Goal: Find specific page/section: Find specific page/section

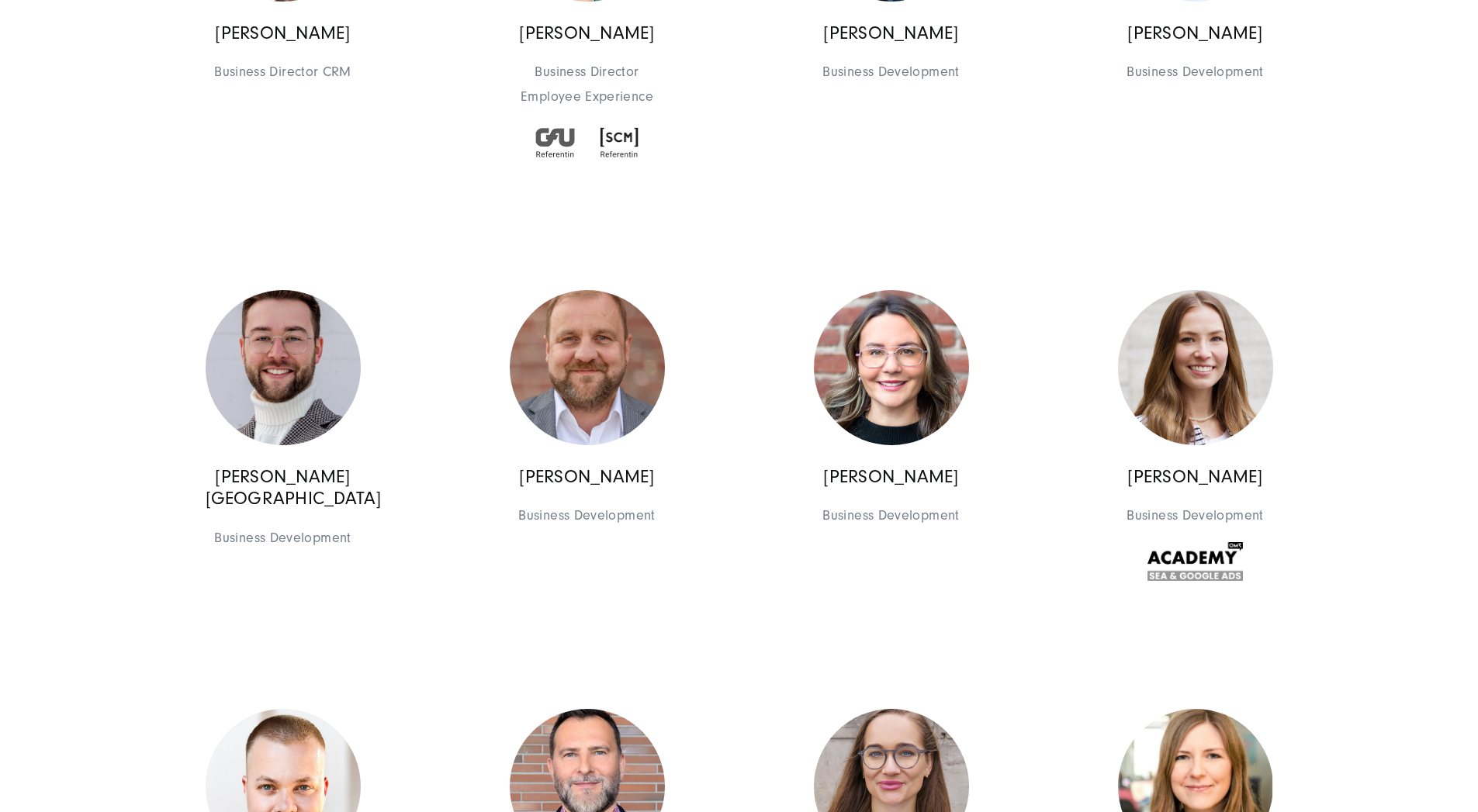
scroll to position [1658, 0]
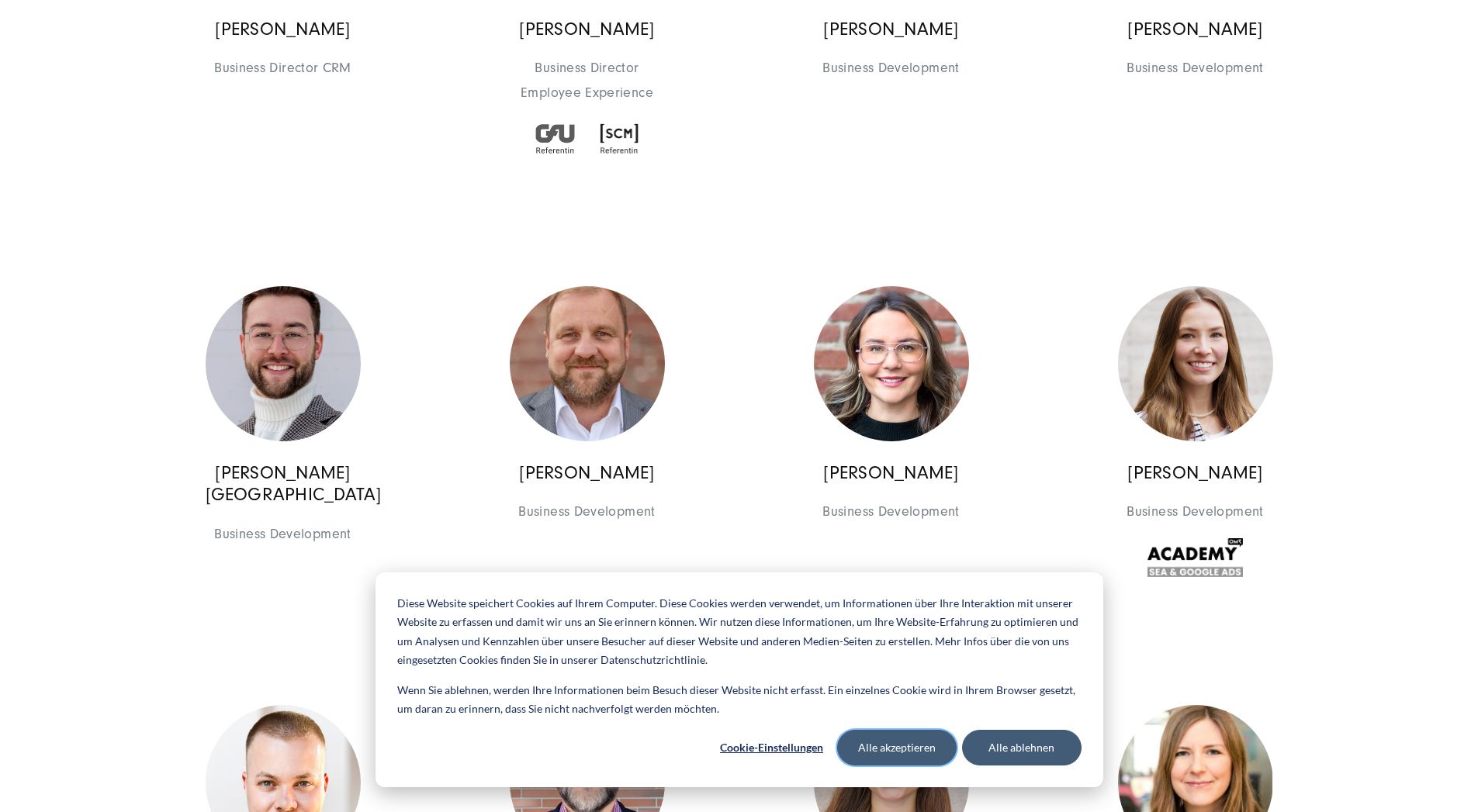
click at [910, 750] on button "Alle akzeptieren" at bounding box center [897, 747] width 120 height 36
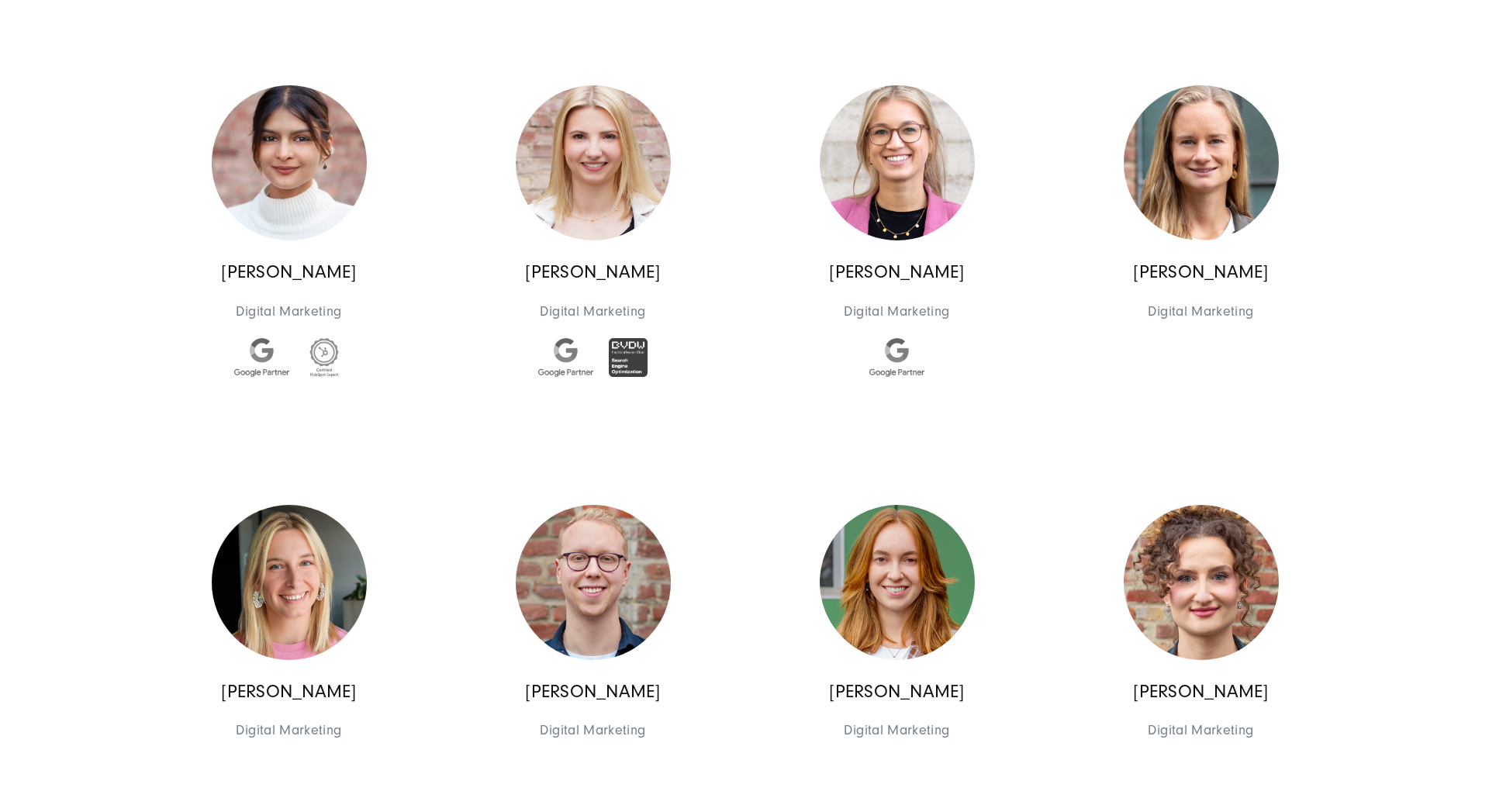
scroll to position [4518, 0]
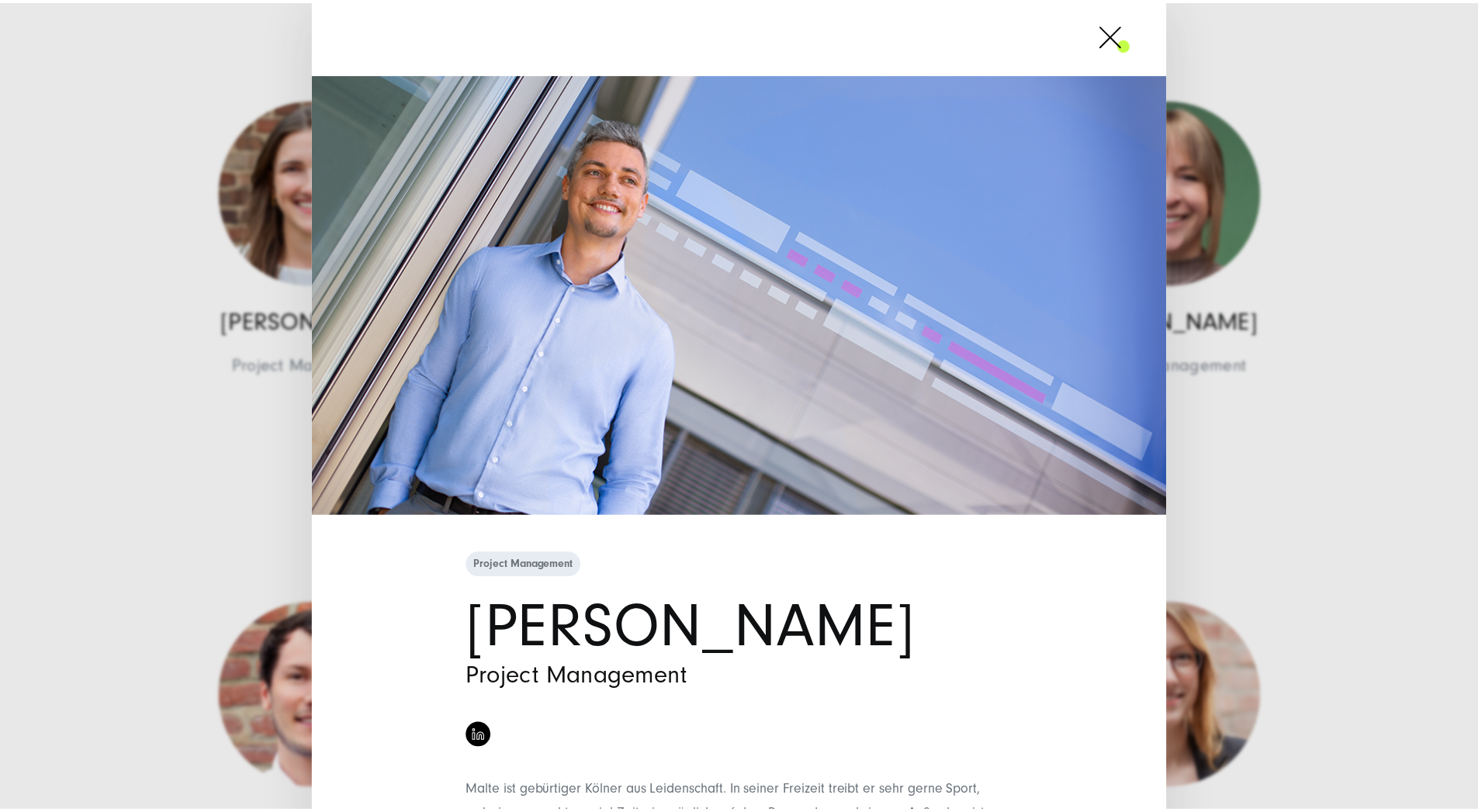
scroll to position [0, 0]
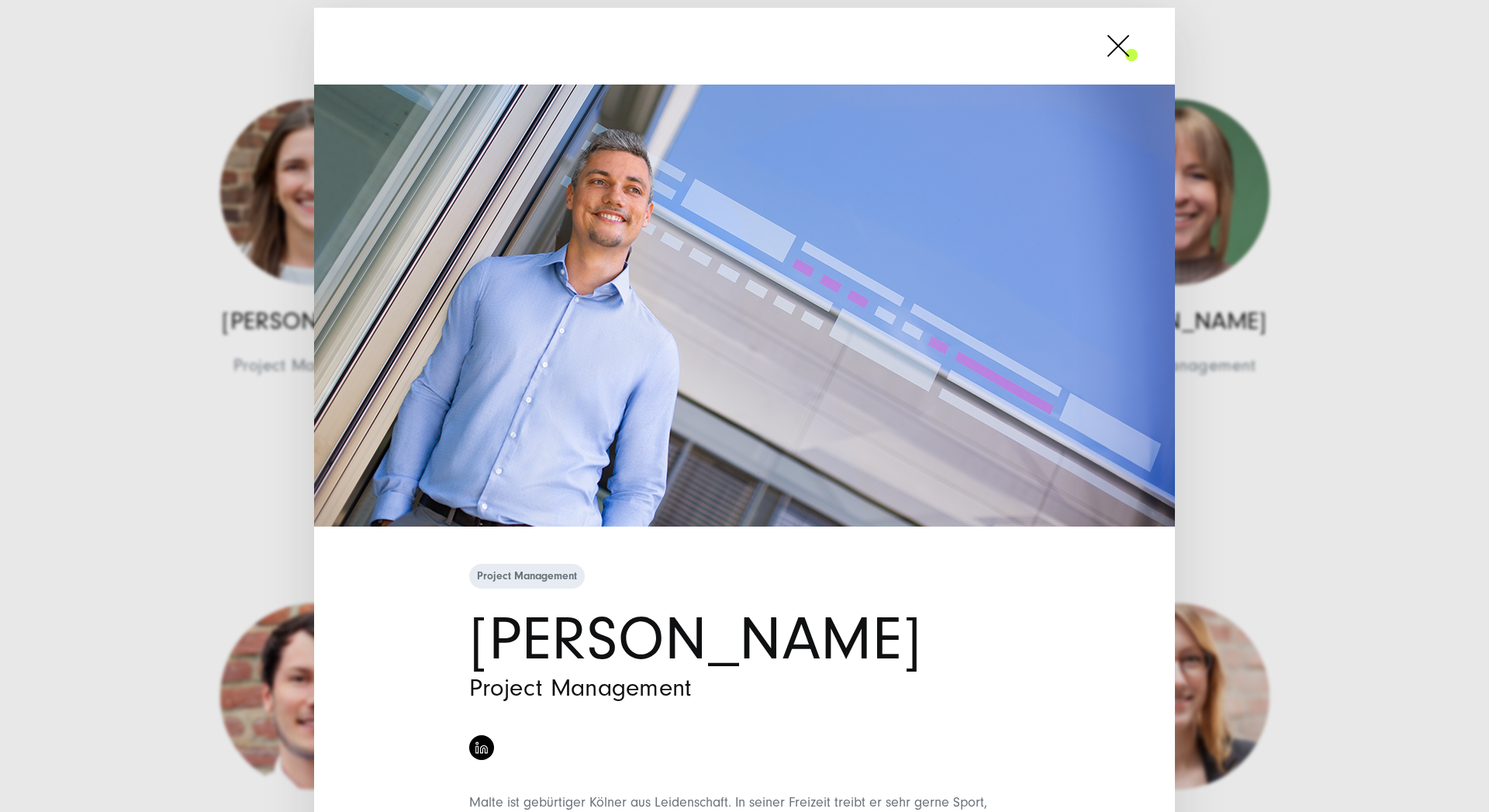
click at [1137, 31] on span at bounding box center [1137, 46] width 0 height 39
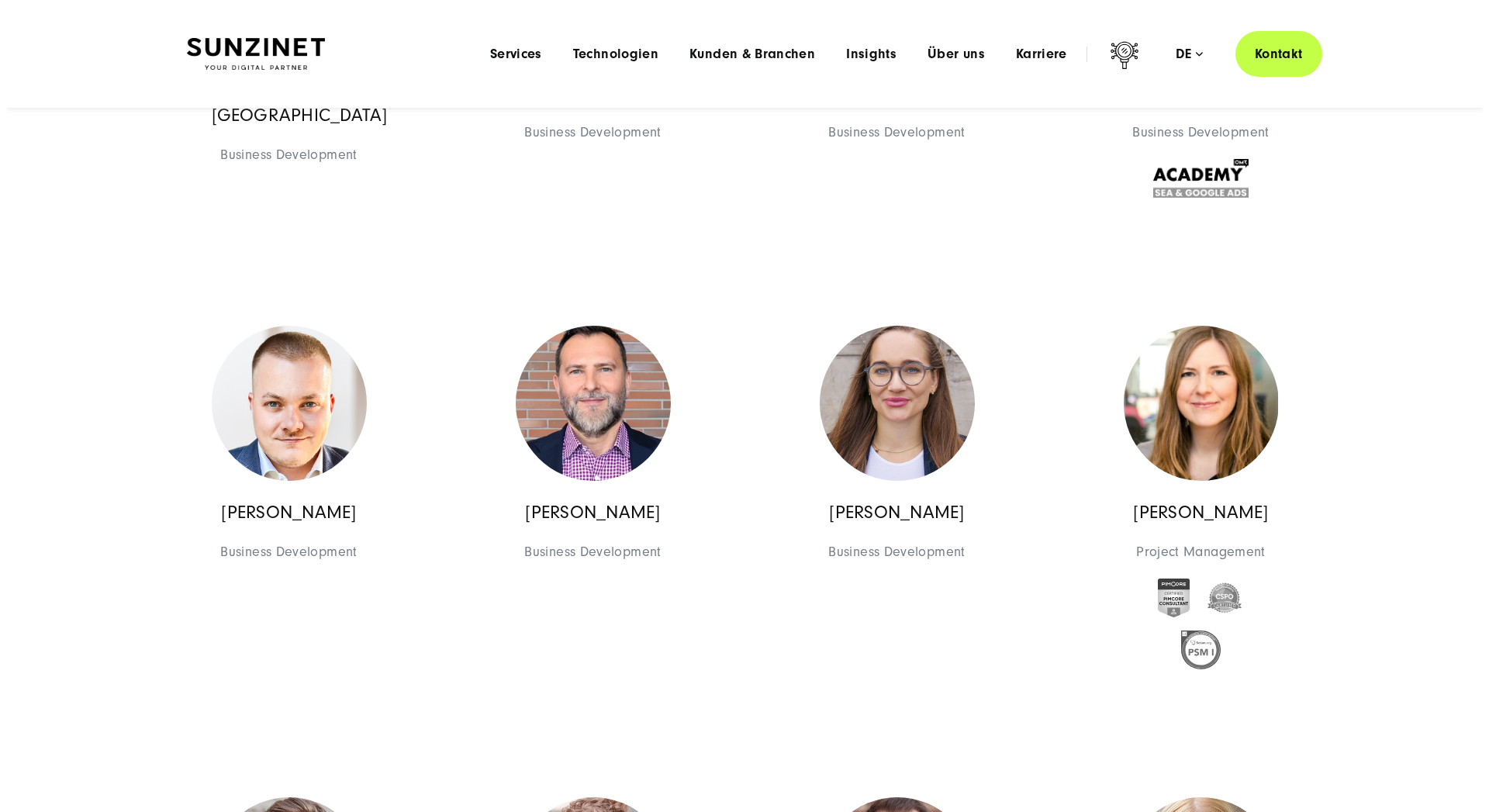
scroll to position [1760, 0]
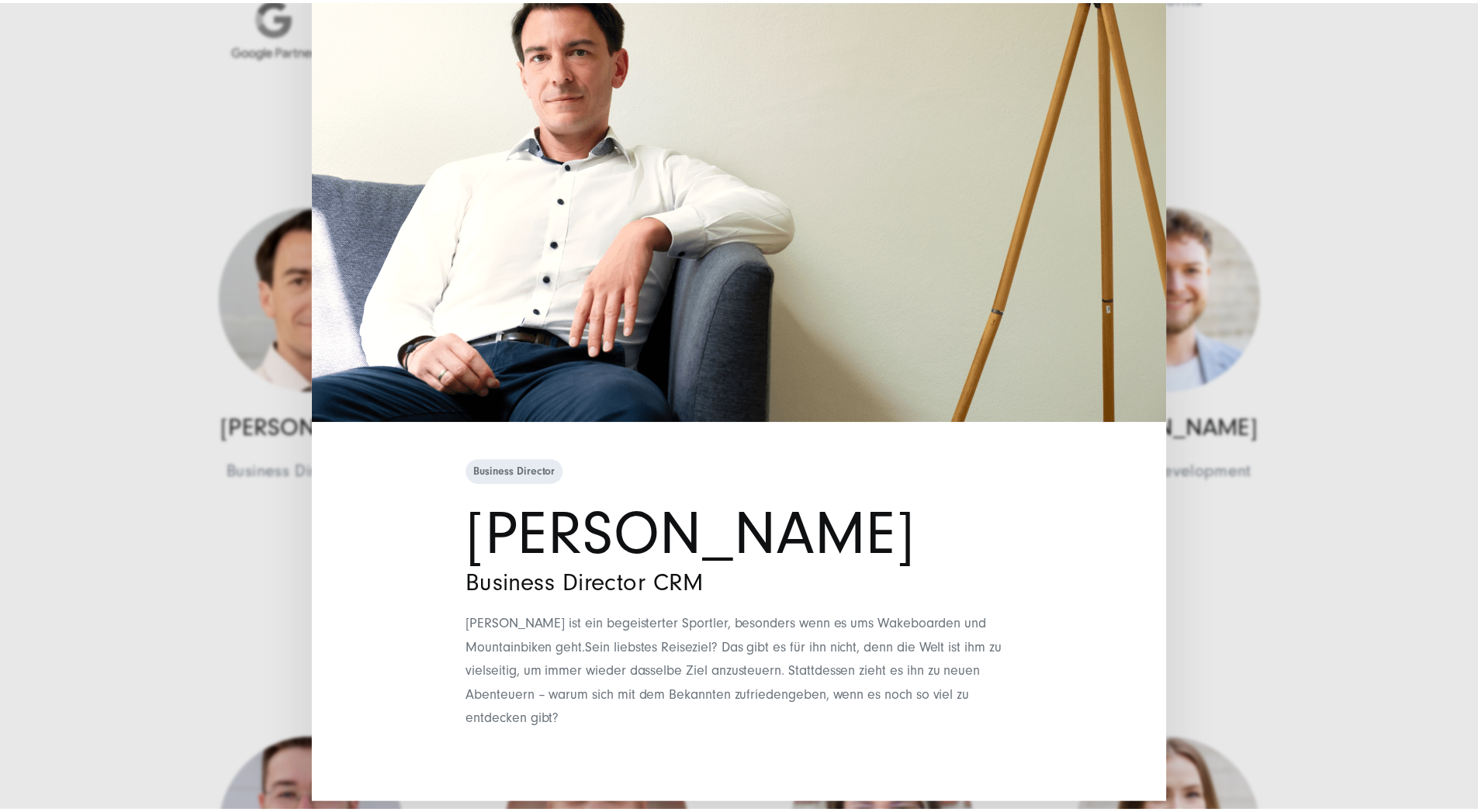
scroll to position [0, 0]
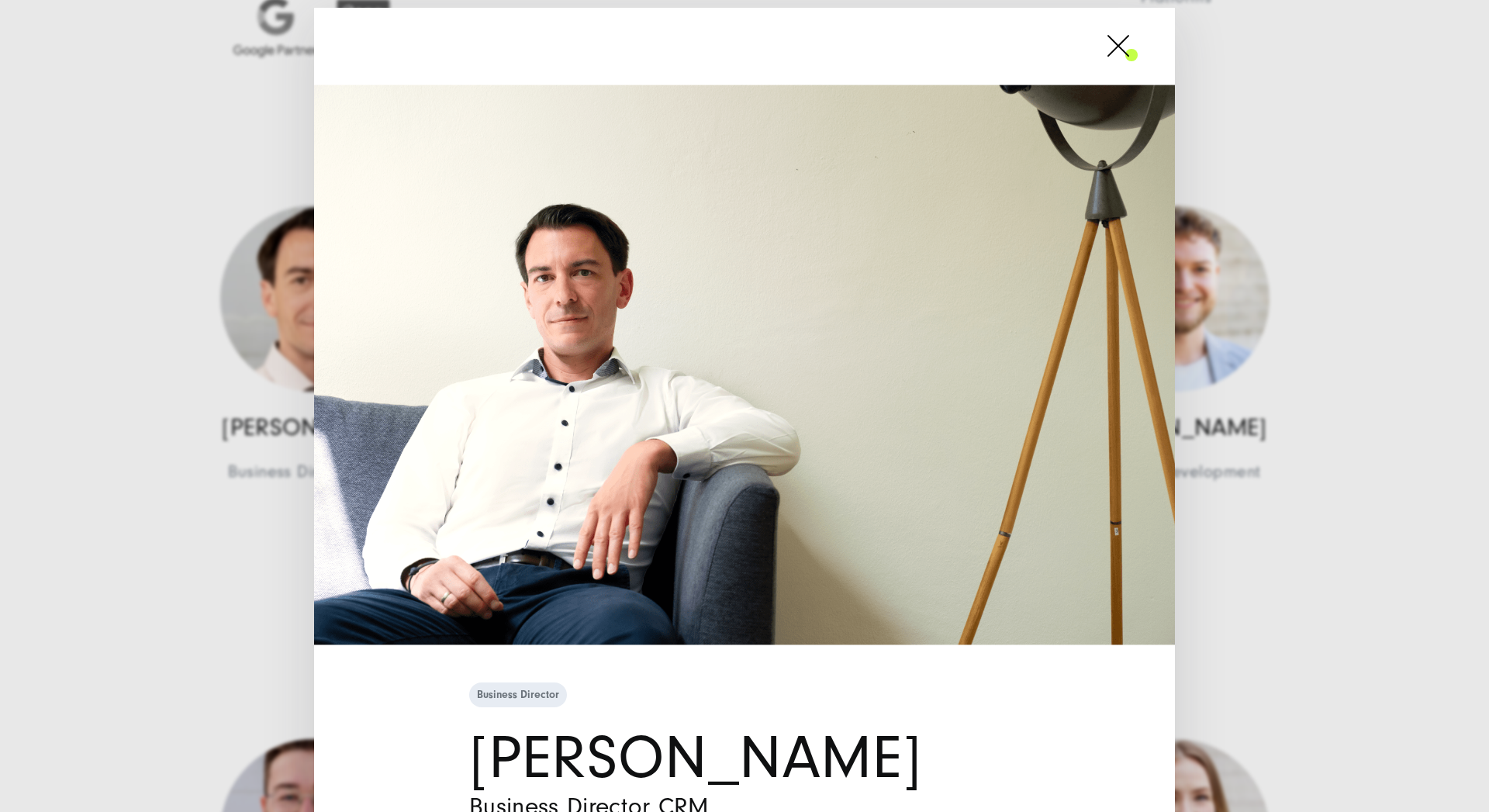
click at [1137, 40] on span at bounding box center [1137, 46] width 0 height 39
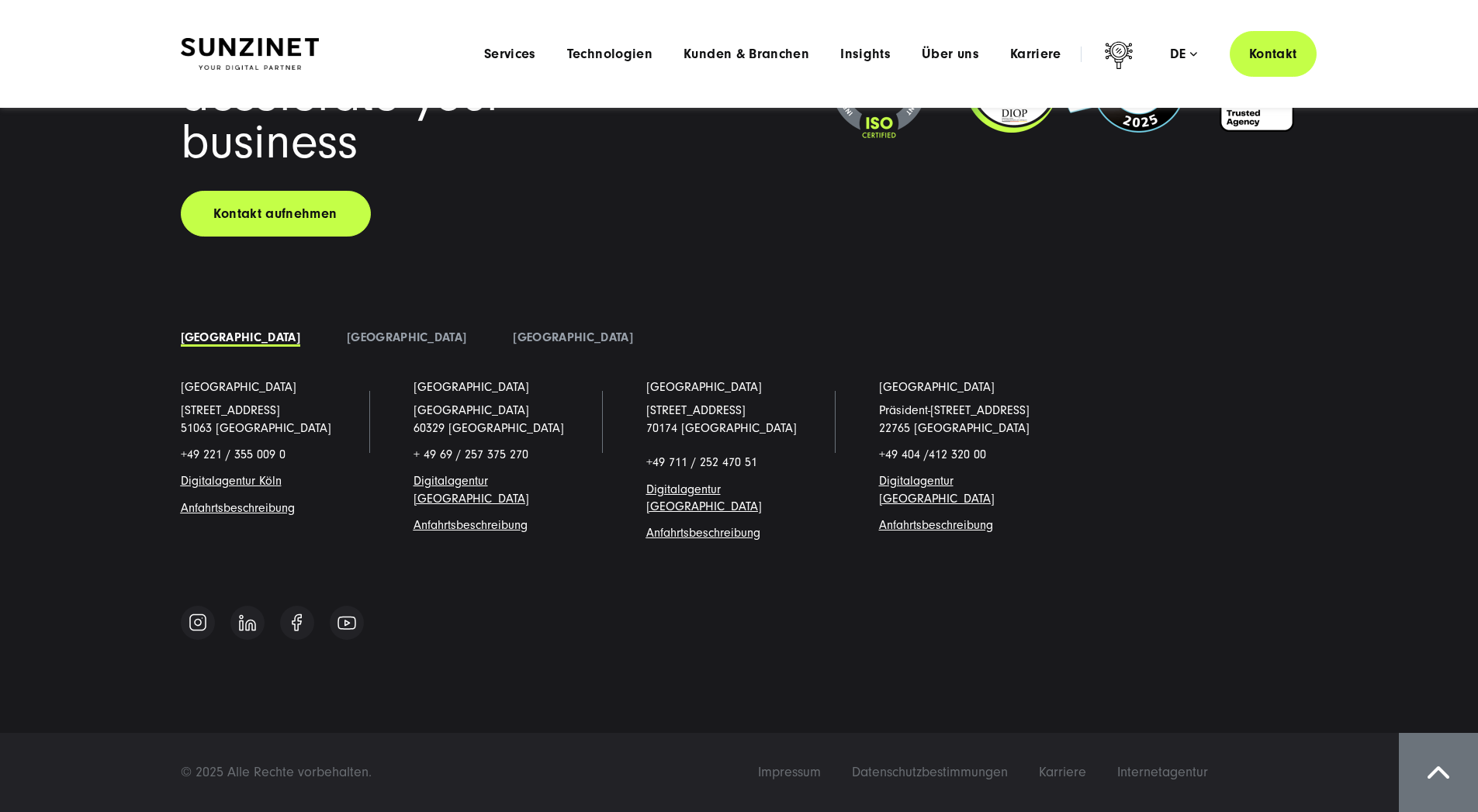
scroll to position [18835, 0]
click at [932, 54] on span "Über uns" at bounding box center [950, 54] width 57 height 16
